Goal: Task Accomplishment & Management: Complete application form

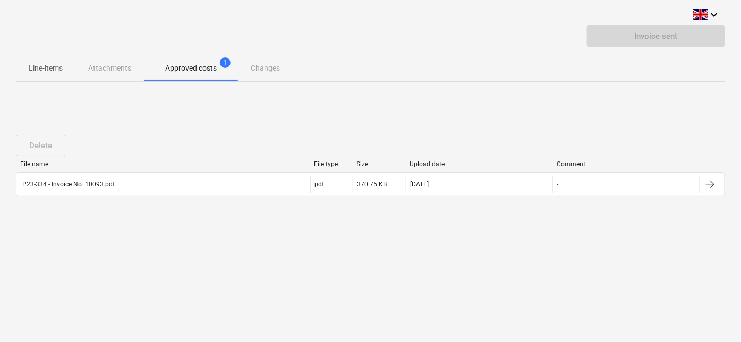
click at [314, 113] on div "Delete File name File type Size Upload date Comment P23-334 - Invoice No. 10093…" at bounding box center [370, 169] width 709 height 159
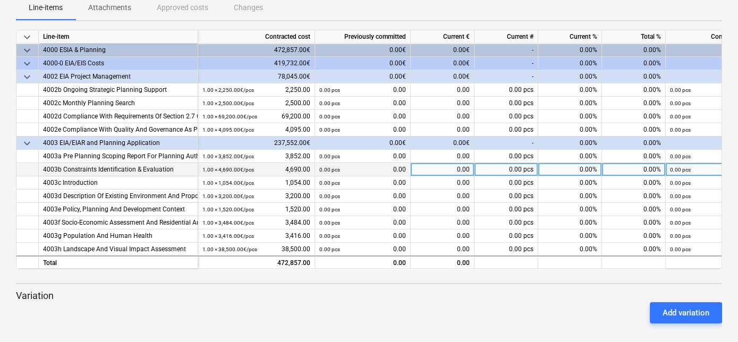
click at [436, 169] on div "0.00" at bounding box center [443, 169] width 64 height 13
type input "4690"
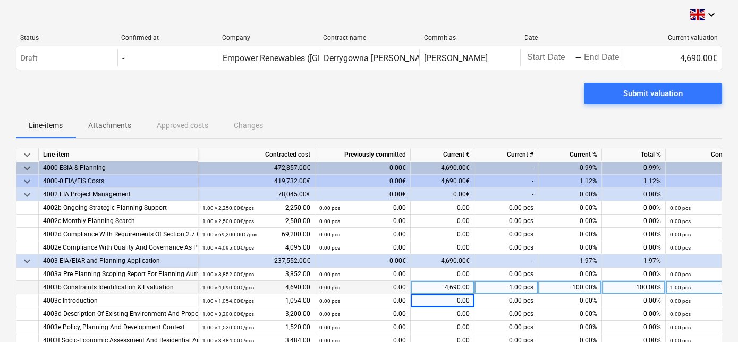
click at [27, 167] on span "keyboard_arrow_down" at bounding box center [27, 168] width 13 height 13
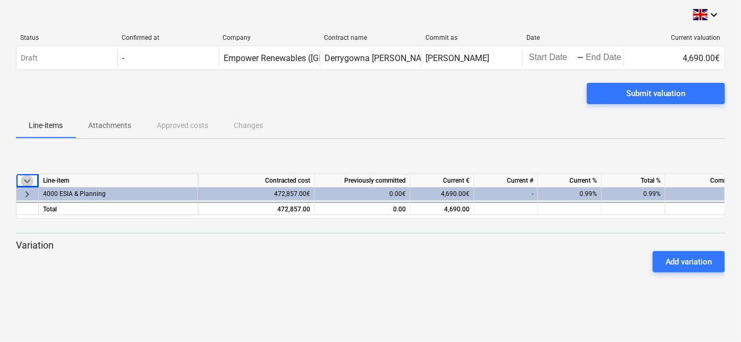
click at [25, 181] on span "keyboard_arrow_down" at bounding box center [27, 180] width 13 height 13
click at [28, 192] on span "keyboard_arrow_right" at bounding box center [27, 194] width 13 height 13
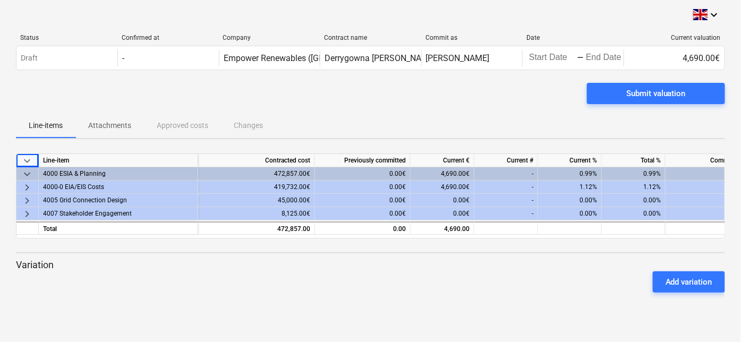
click at [27, 186] on span "keyboard_arrow_right" at bounding box center [27, 187] width 13 height 13
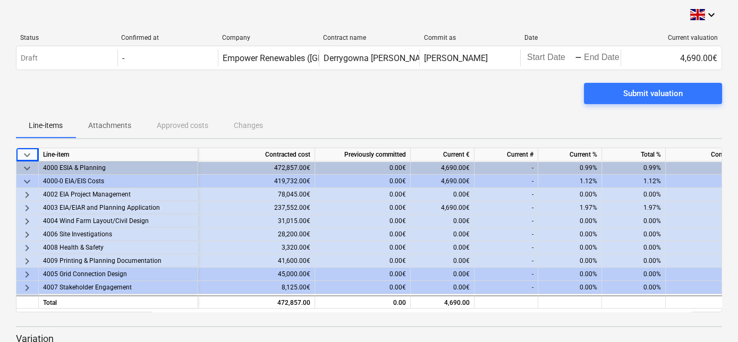
click at [27, 194] on span "keyboard_arrow_right" at bounding box center [27, 195] width 13 height 13
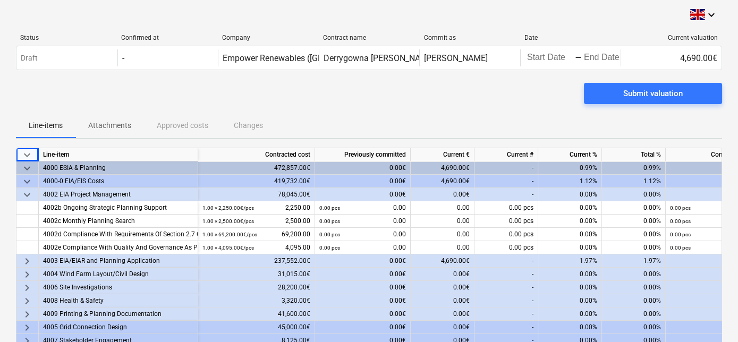
click at [27, 258] on span "keyboard_arrow_right" at bounding box center [27, 261] width 13 height 13
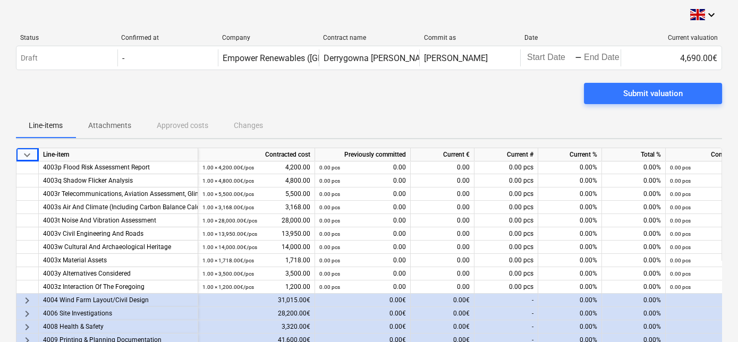
scroll to position [296, 0]
click at [27, 295] on span "keyboard_arrow_right" at bounding box center [27, 300] width 13 height 13
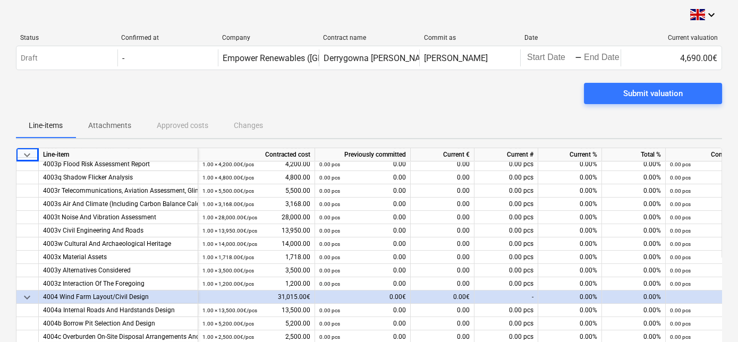
scroll to position [355, 0]
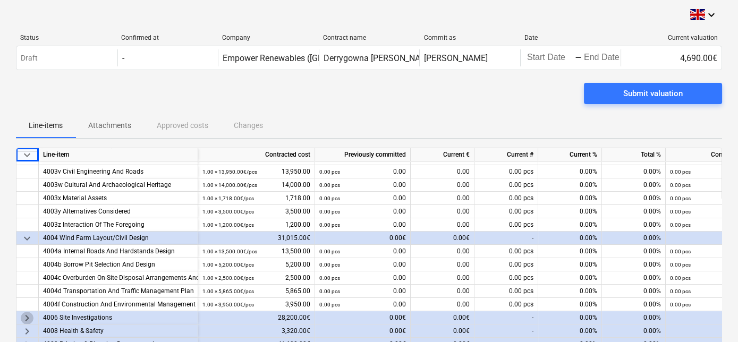
click at [28, 318] on span "keyboard_arrow_right" at bounding box center [27, 318] width 13 height 13
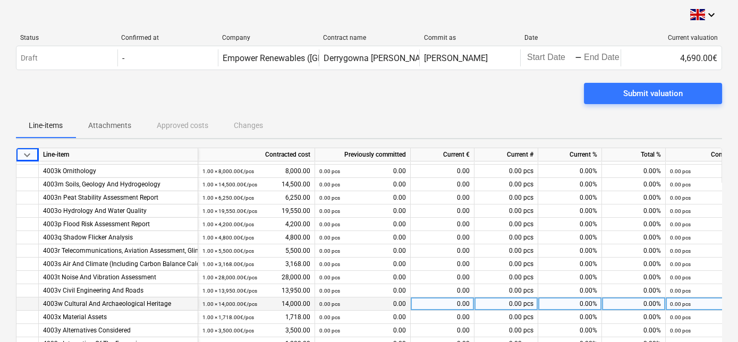
scroll to position [354, 0]
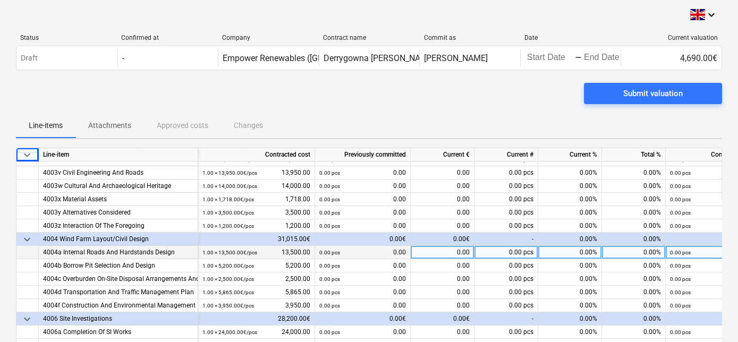
click at [452, 250] on div "0.00" at bounding box center [443, 252] width 64 height 13
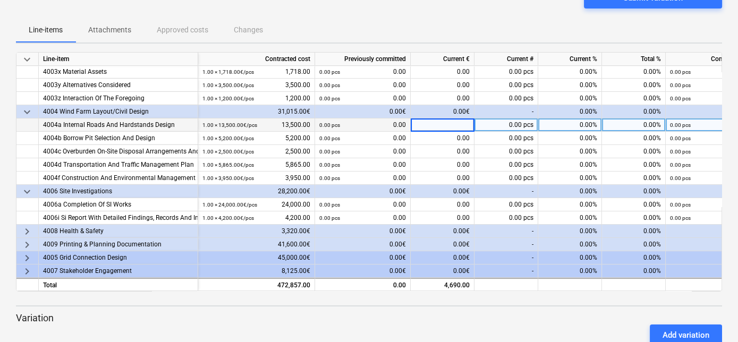
scroll to position [124, 0]
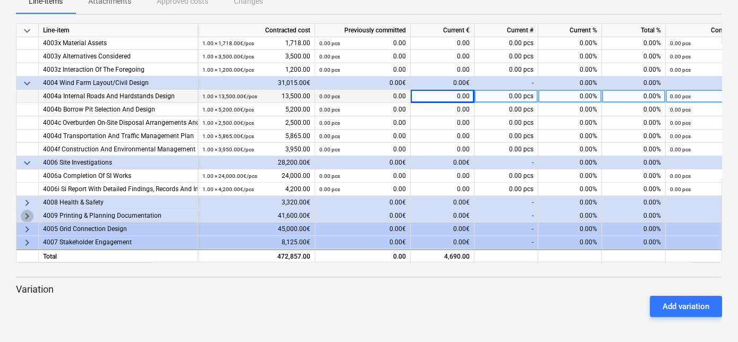
click at [28, 210] on span "keyboard_arrow_right" at bounding box center [27, 216] width 13 height 13
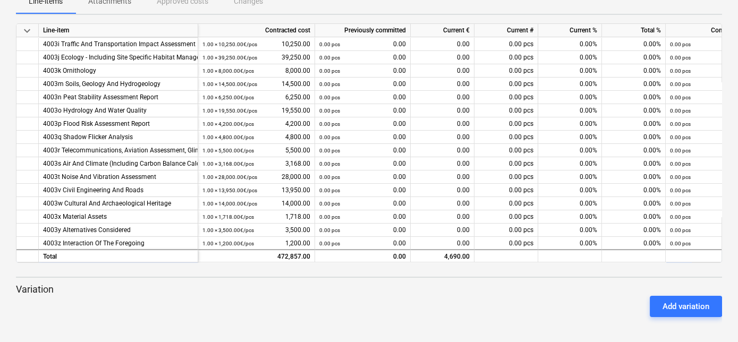
scroll to position [0, 0]
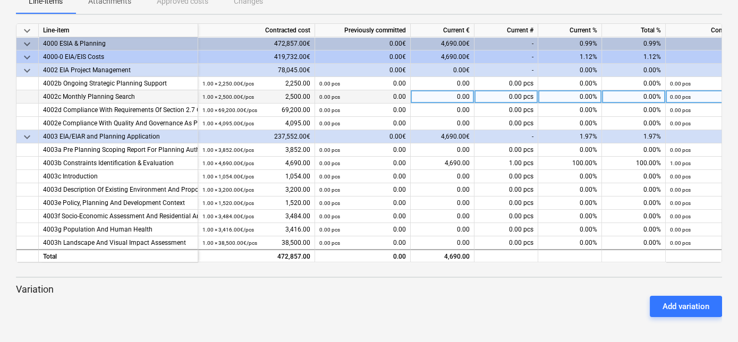
click at [447, 95] on div "0.00" at bounding box center [443, 96] width 64 height 13
type input "500"
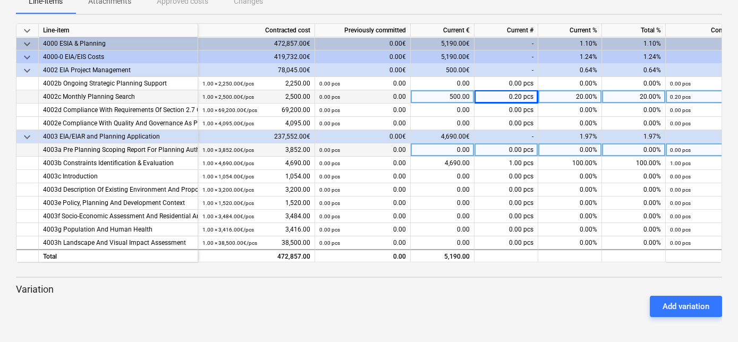
click at [451, 149] on div "0.00" at bounding box center [443, 149] width 64 height 13
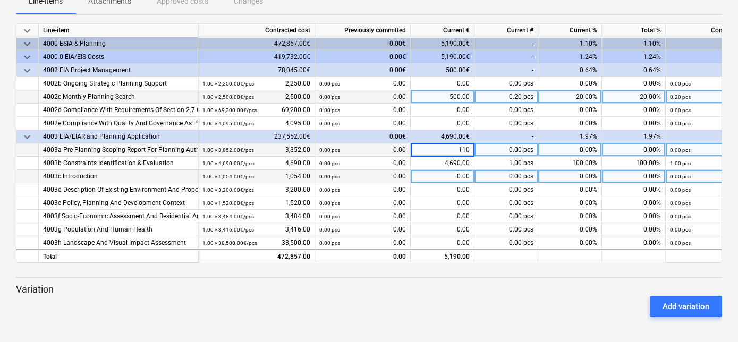
type input "1100"
type input "1140"
type input "300"
type input "1140"
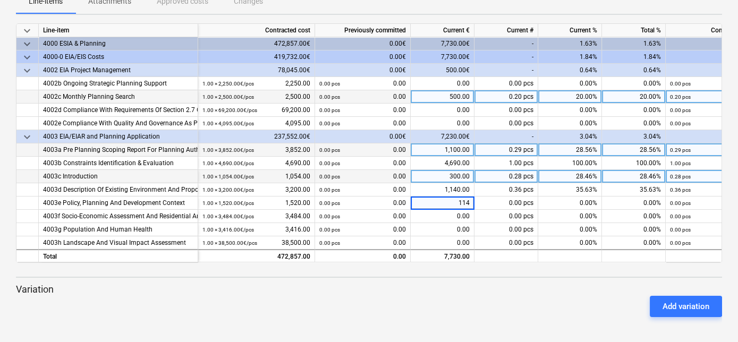
type input "1140"
type input "600"
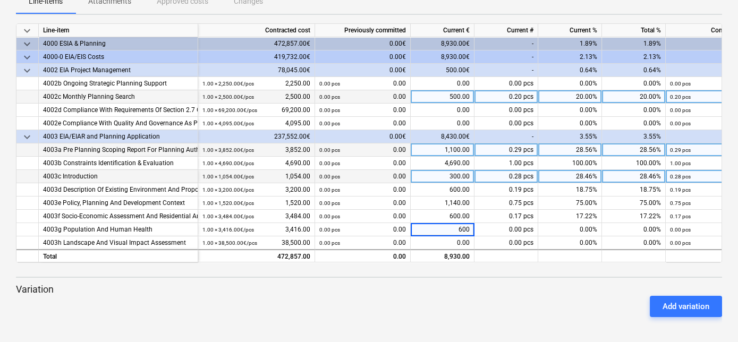
scroll to position [4, 0]
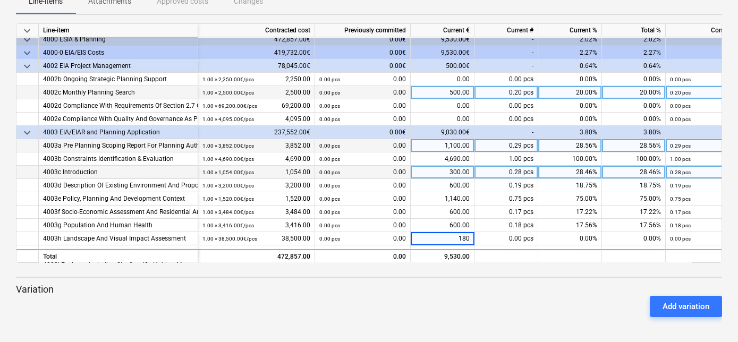
type input "1800"
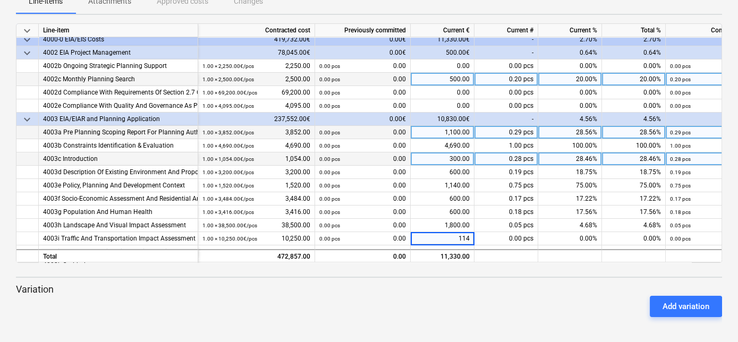
type input "1140"
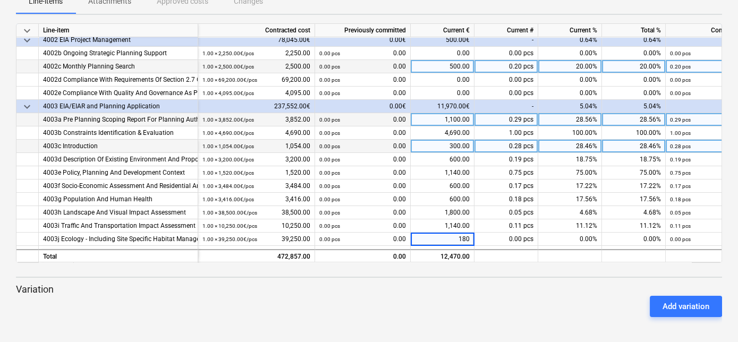
type input "1800"
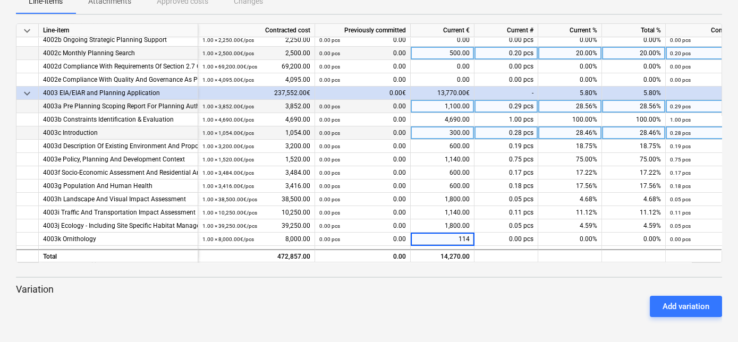
type input "1140"
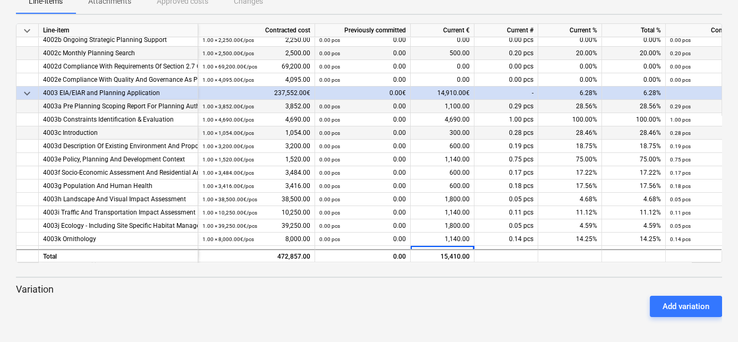
scroll to position [57, 0]
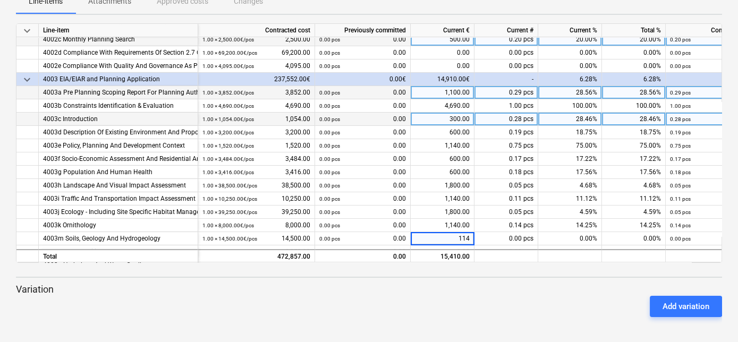
type input "1140"
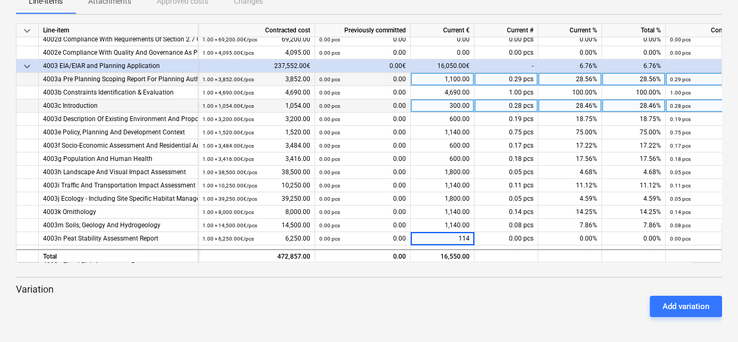
type input "1140"
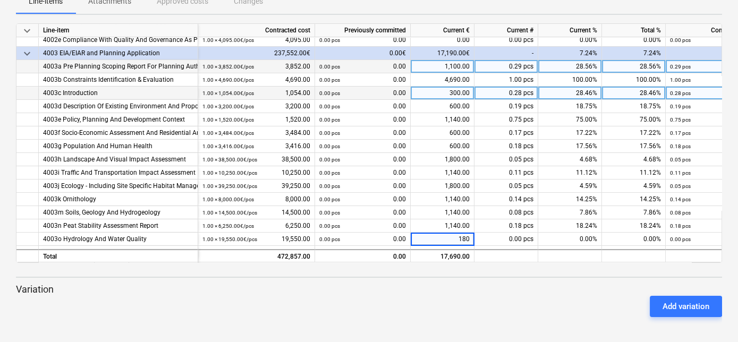
type input "1800"
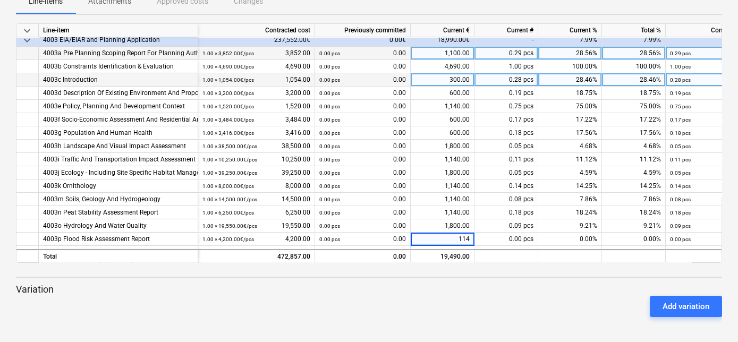
type input "1140"
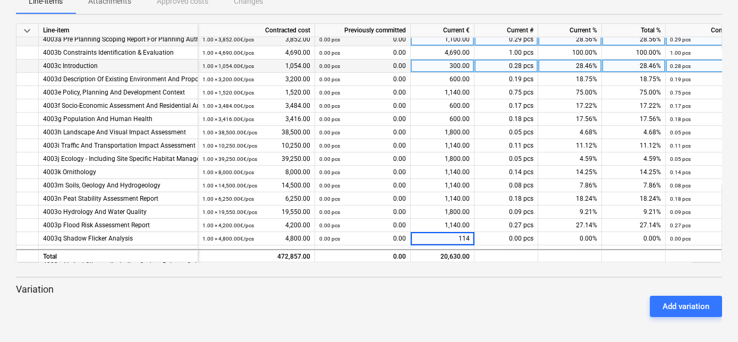
type input "1140"
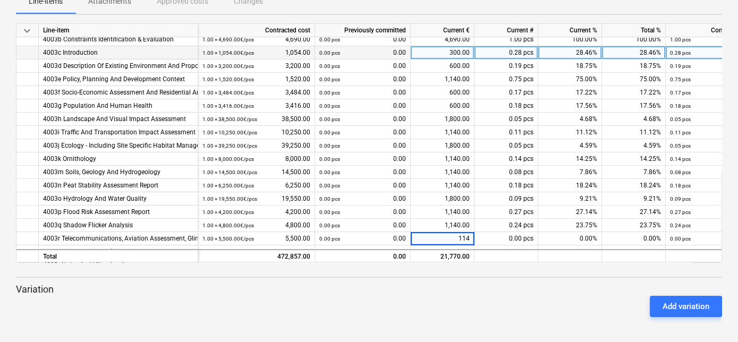
type input "1140"
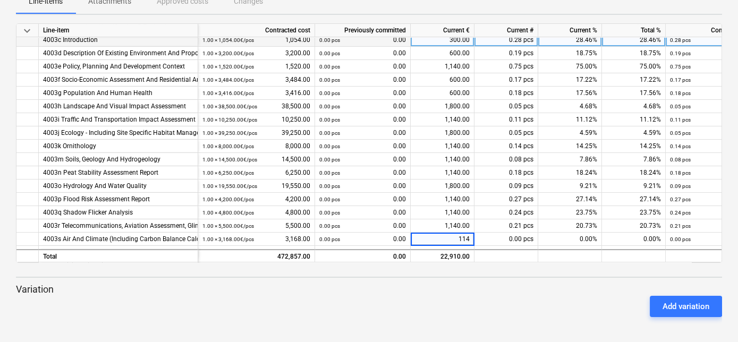
type input "1140"
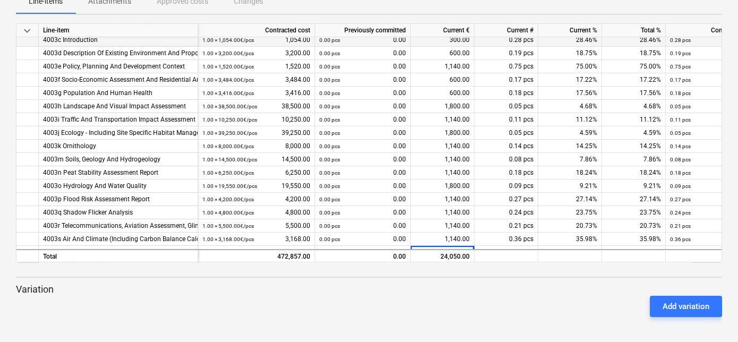
scroll to position [150, 0]
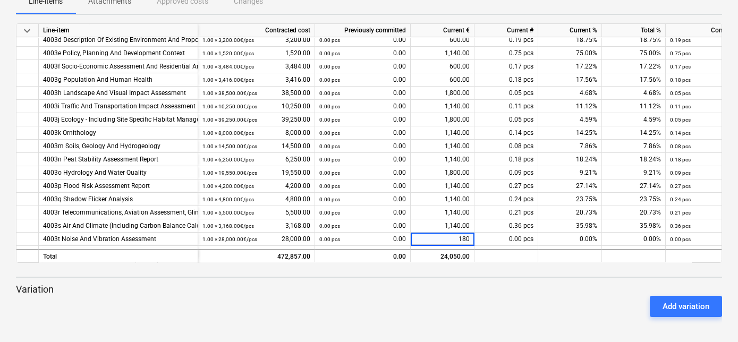
type input "1800"
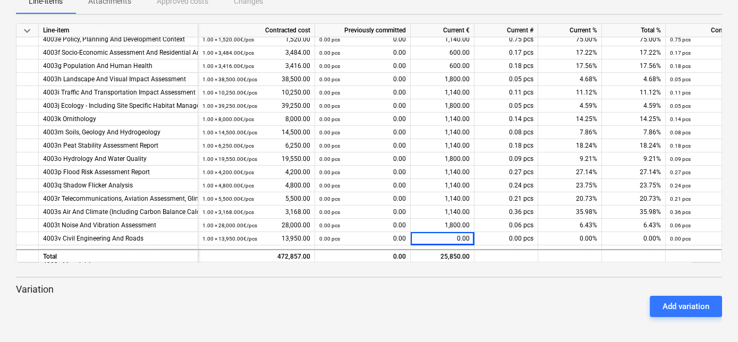
scroll to position [177, 0]
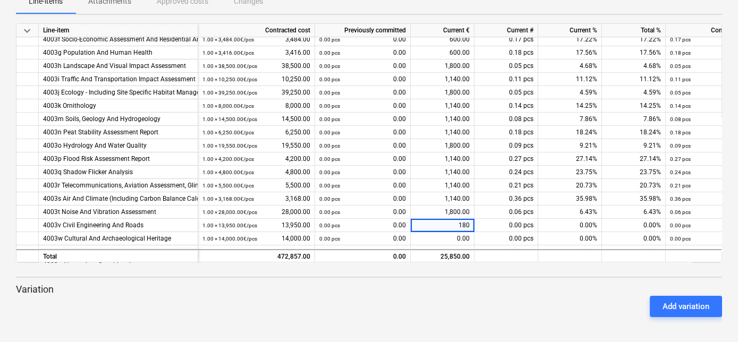
type input "1800"
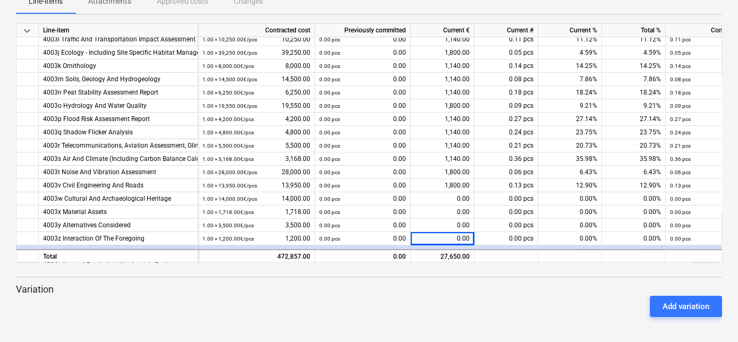
scroll to position [230, 0]
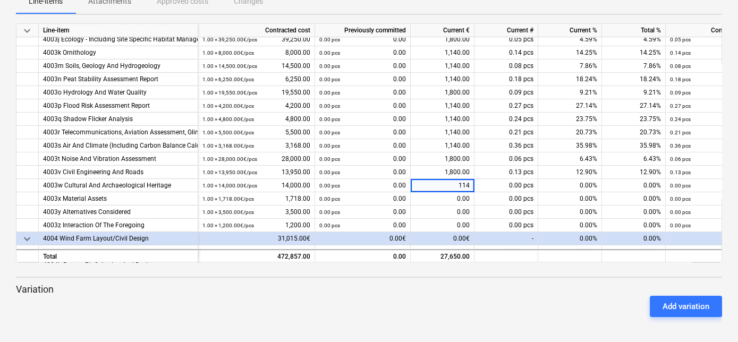
type input "1140"
type input "4"
type input "1140"
type input "2"
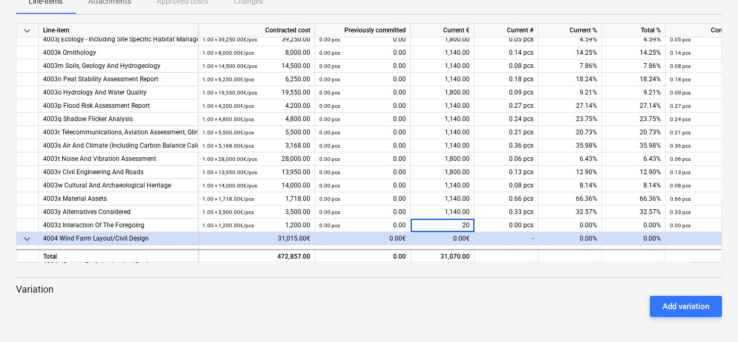
type input "2"
type input "100"
type input "2140"
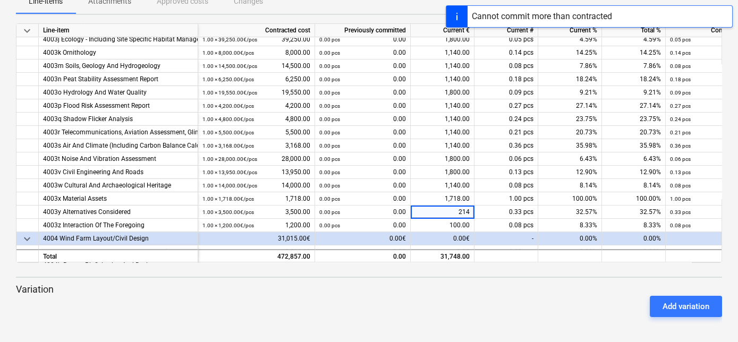
type input "2140"
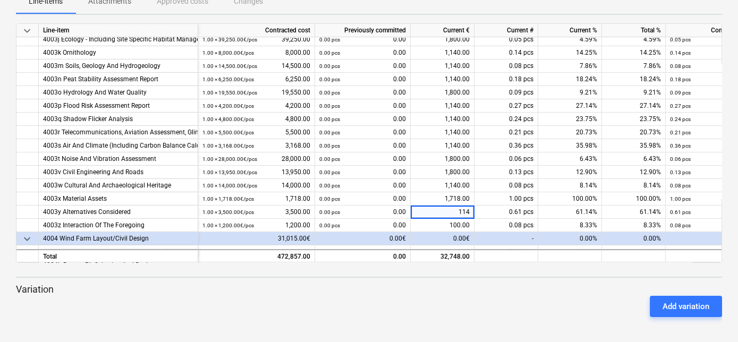
type input "1140"
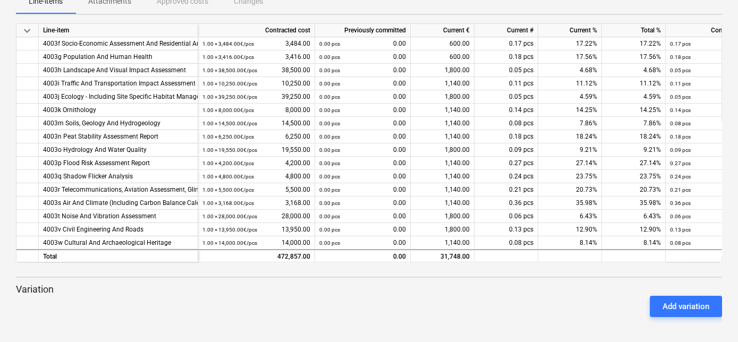
scroll to position [159, 0]
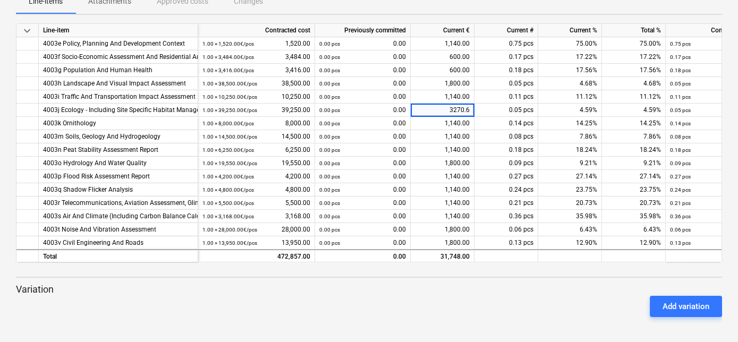
type input "3270.66"
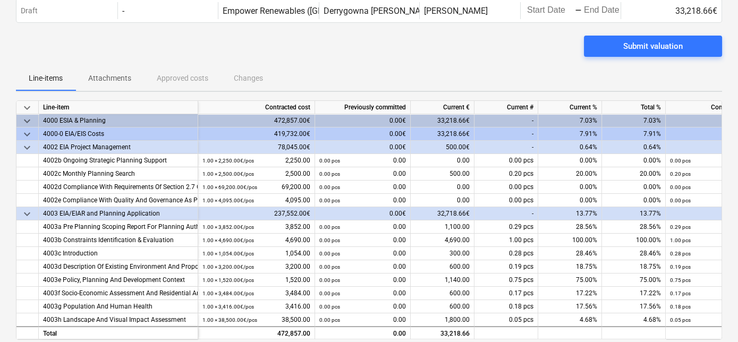
scroll to position [0, 0]
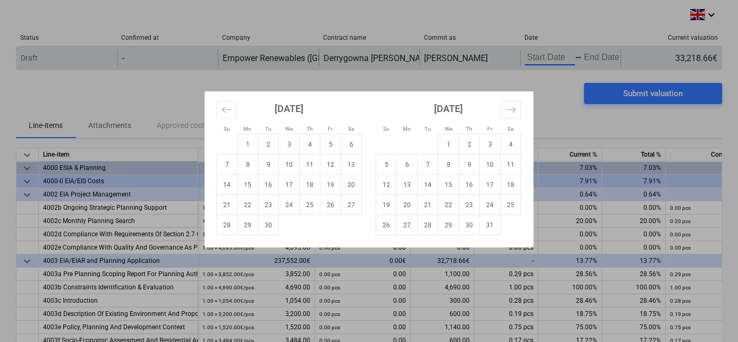
click at [574, 56] on body "keyboard_arrow_down Status Confirmed at Company Contract name Commit as Date Cu…" at bounding box center [369, 171] width 738 height 342
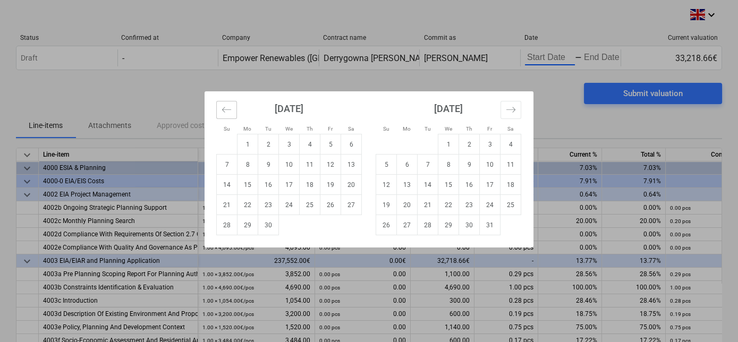
click at [226, 109] on icon "Move backward to switch to the previous month." at bounding box center [226, 109] width 9 height 5
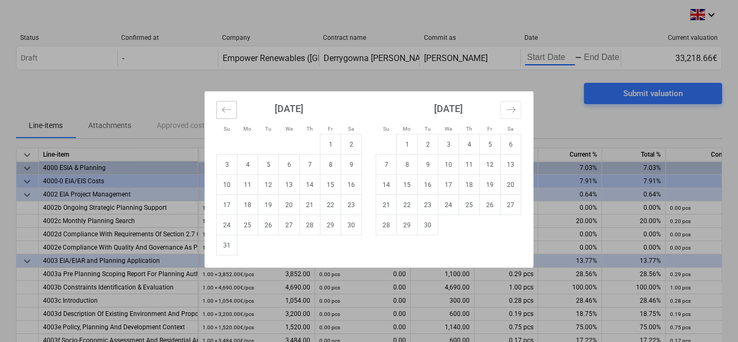
click at [225, 108] on icon "Move backward to switch to the previous month." at bounding box center [227, 110] width 10 height 10
click at [269, 137] on td "1" at bounding box center [268, 144] width 21 height 20
type input "07/01/2025"
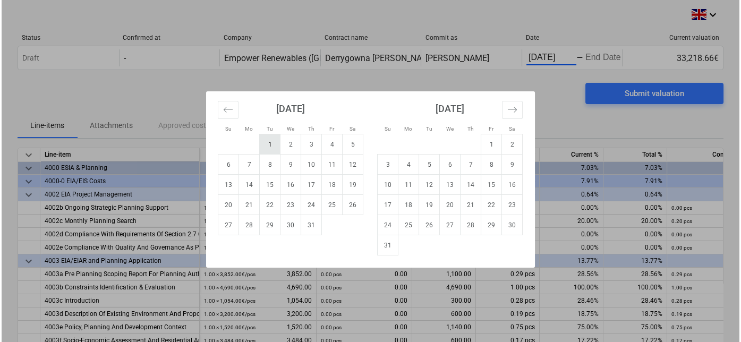
scroll to position [0, 11]
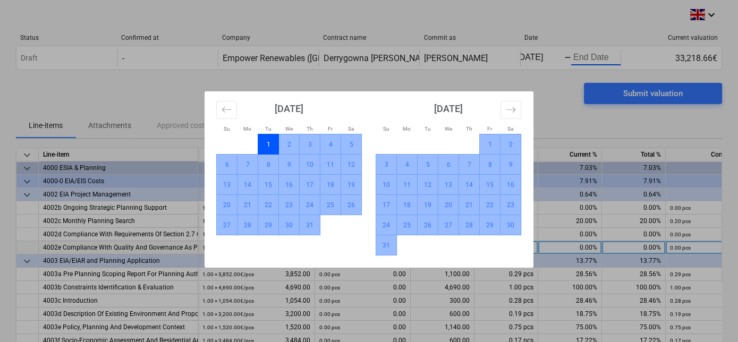
click at [388, 249] on td "31" at bounding box center [386, 245] width 21 height 20
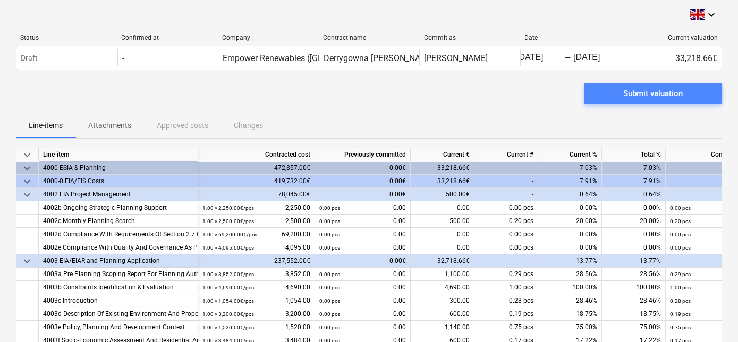
click at [640, 92] on div "Submit valuation" at bounding box center [652, 94] width 59 height 14
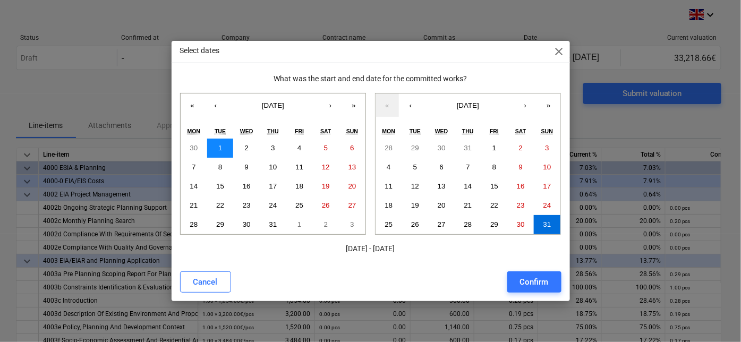
click at [228, 146] on button "1" at bounding box center [220, 148] width 27 height 19
click at [551, 222] on abbr "31" at bounding box center [547, 224] width 8 height 8
click at [535, 281] on div "Confirm" at bounding box center [534, 282] width 29 height 14
